Goal: Navigation & Orientation: Find specific page/section

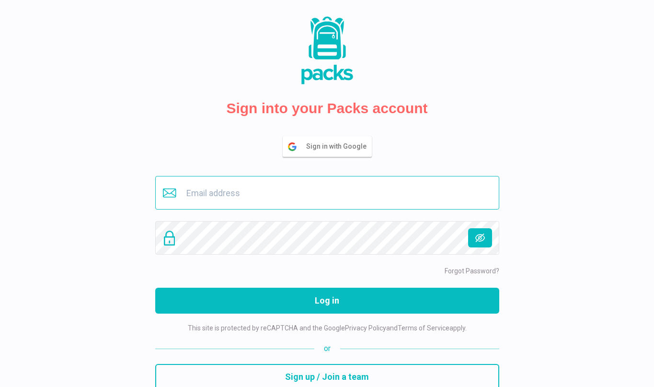
type input "[EMAIL_ADDRESS][DOMAIN_NAME]"
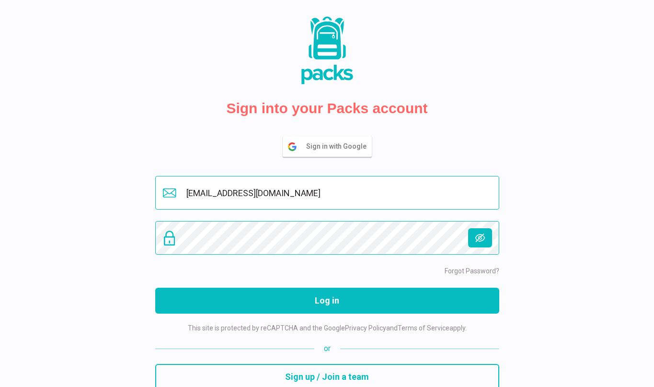
click at [327, 300] on button "Log in" at bounding box center [327, 301] width 344 height 26
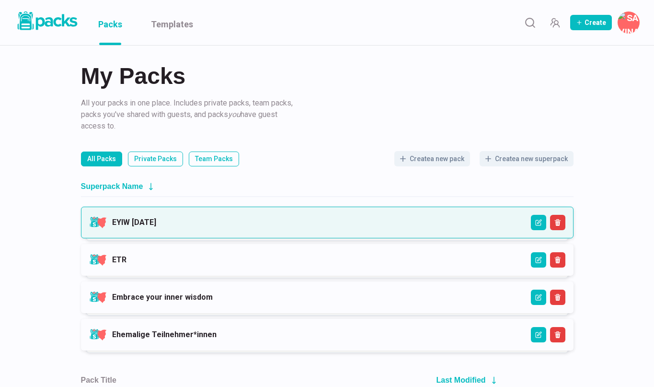
click at [156, 219] on link "EYIW [DATE]" at bounding box center [134, 222] width 44 height 9
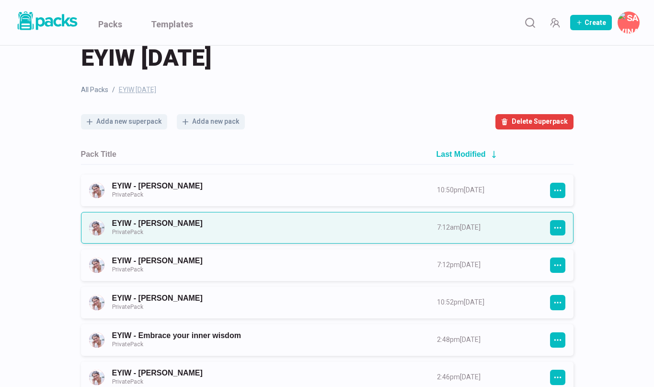
scroll to position [23, 0]
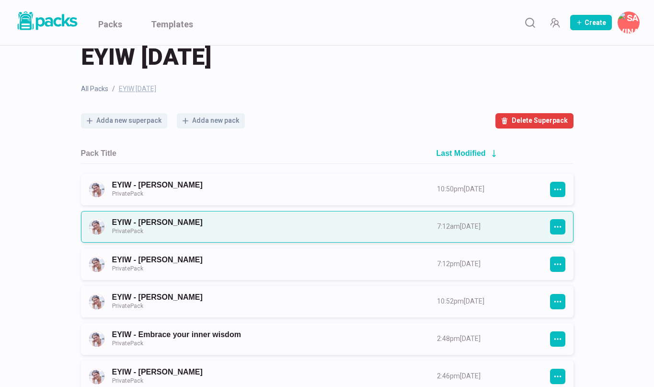
click at [227, 233] on link "EYIW - [PERSON_NAME] Private Pack" at bounding box center [266, 227] width 308 height 18
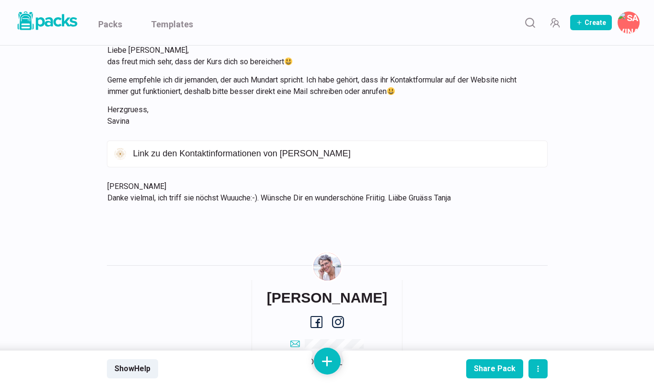
scroll to position [1671, 0]
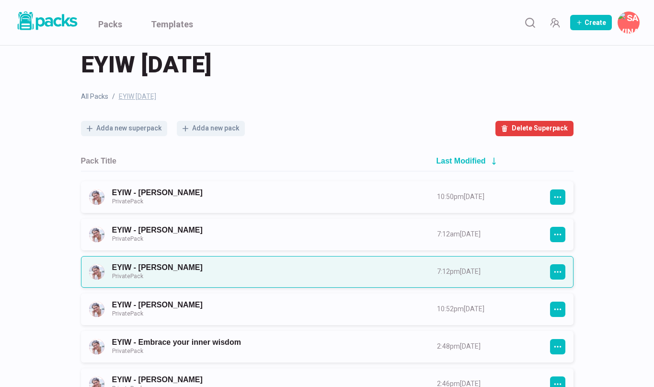
scroll to position [21, 0]
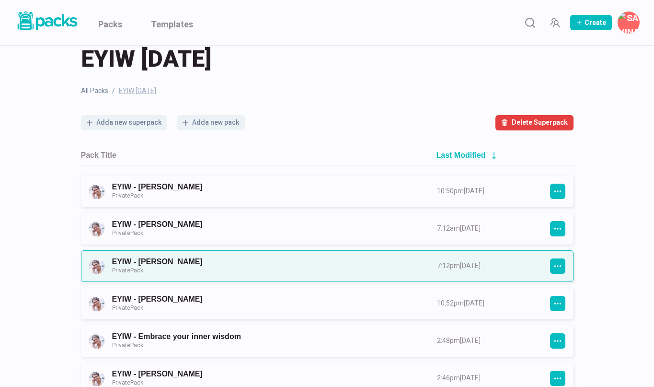
click at [167, 271] on link "EYIW - [PERSON_NAME] Private Pack" at bounding box center [266, 266] width 308 height 18
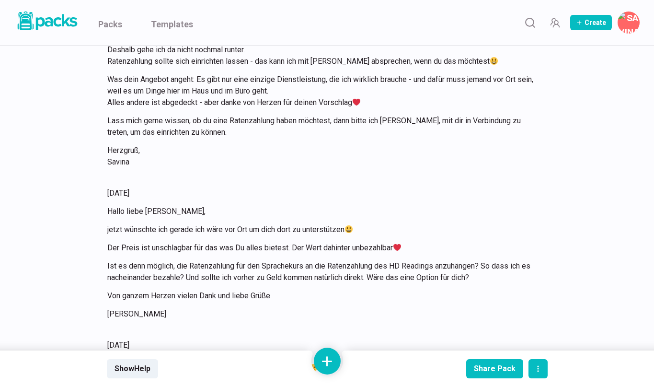
scroll to position [10003, 0]
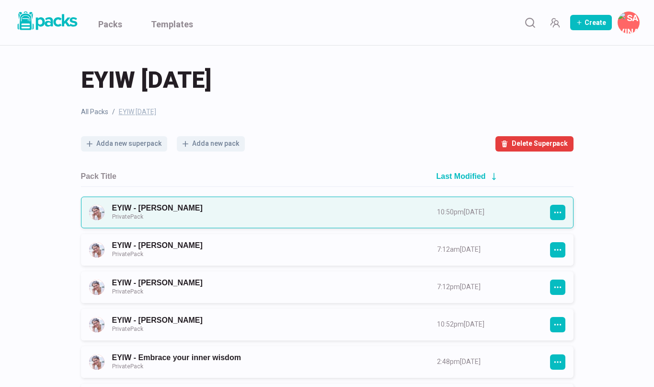
click at [184, 208] on link "EYIW - [PERSON_NAME] Private Pack" at bounding box center [266, 212] width 308 height 18
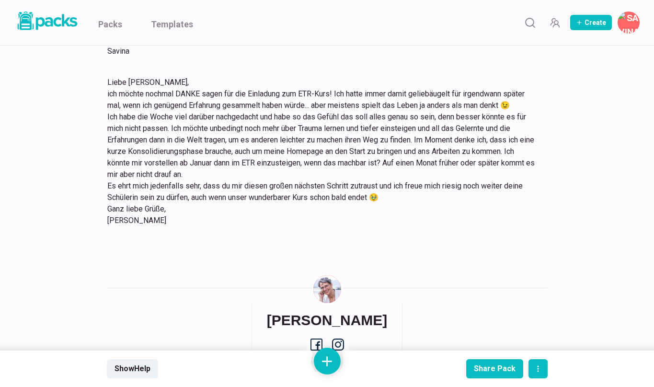
scroll to position [237, 0]
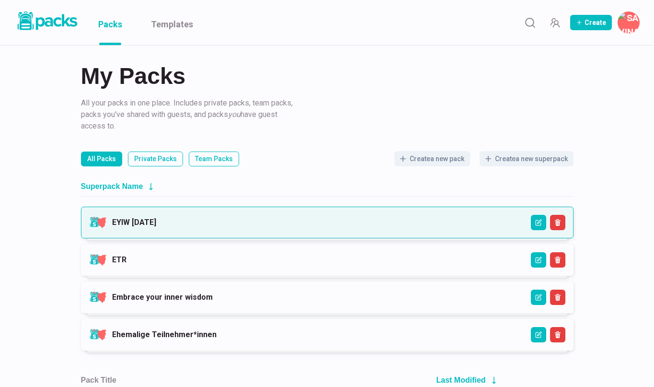
click at [145, 224] on link "EYIW [DATE]" at bounding box center [134, 222] width 44 height 9
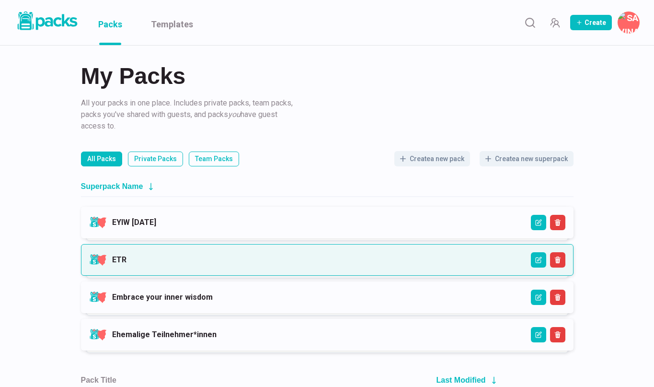
click at [127, 259] on link "ETR" at bounding box center [119, 259] width 14 height 9
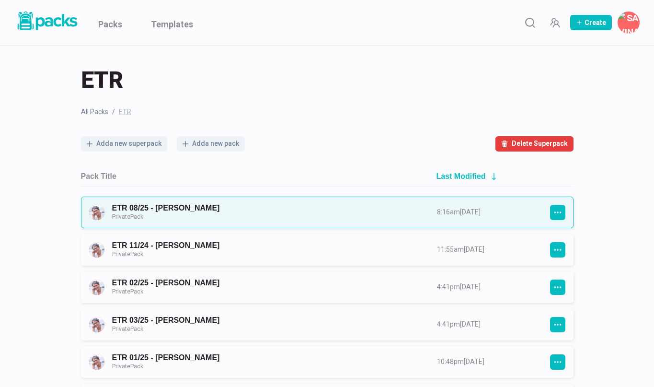
click at [243, 211] on link "ETR 08/25 - [PERSON_NAME] Private Pack" at bounding box center [266, 212] width 308 height 18
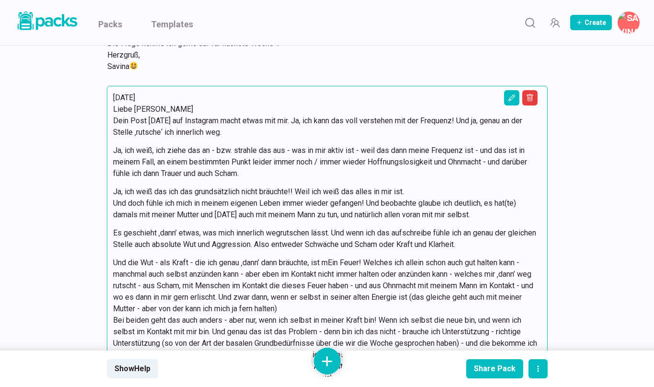
scroll to position [3321, 0]
